Goal: Navigation & Orientation: Find specific page/section

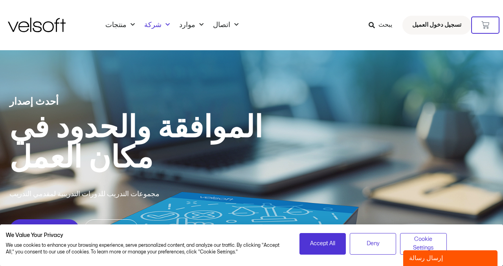
click at [161, 22] on span "قائمة طعام" at bounding box center [165, 24] width 8 height 13
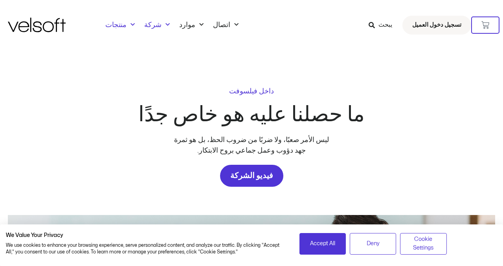
click at [120, 29] on link "منتجات" at bounding box center [120, 25] width 39 height 9
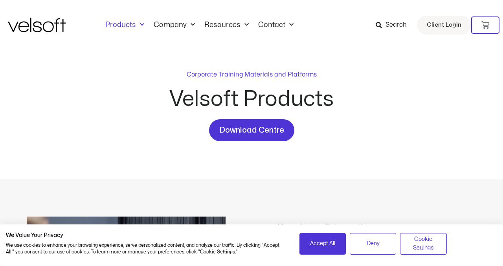
click at [122, 24] on link "Products" at bounding box center [125, 25] width 48 height 9
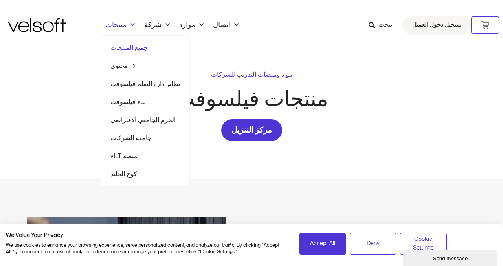
click at [128, 64] on span "قائمة طعام" at bounding box center [132, 66] width 8 height 12
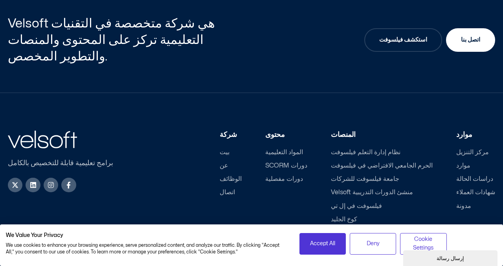
scroll to position [2100, 0]
